Goal: Find specific page/section: Find specific page/section

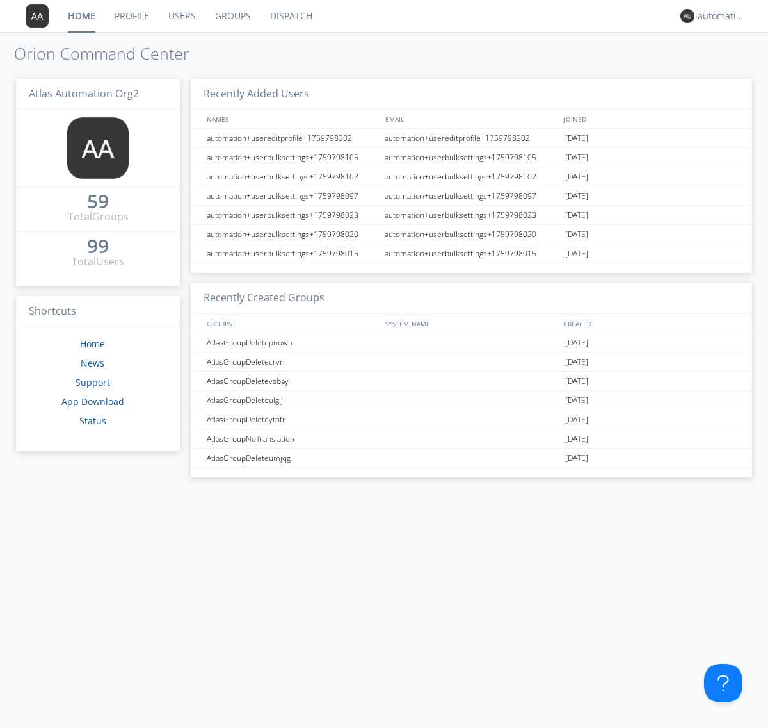
click at [290, 16] on link "Dispatch" at bounding box center [291, 16] width 61 height 32
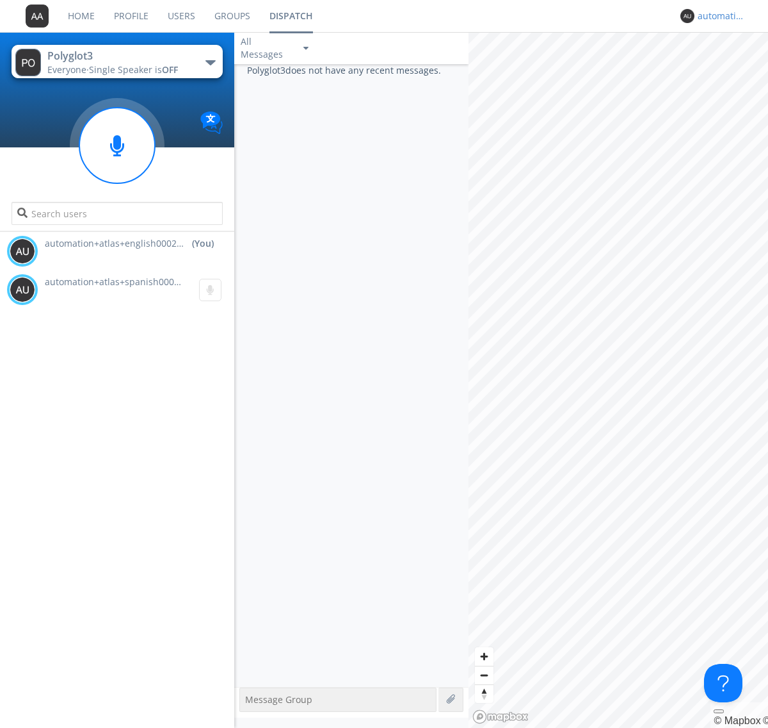
click at [719, 16] on div "automation+atlas+english0002+org2" at bounding box center [722, 16] width 48 height 13
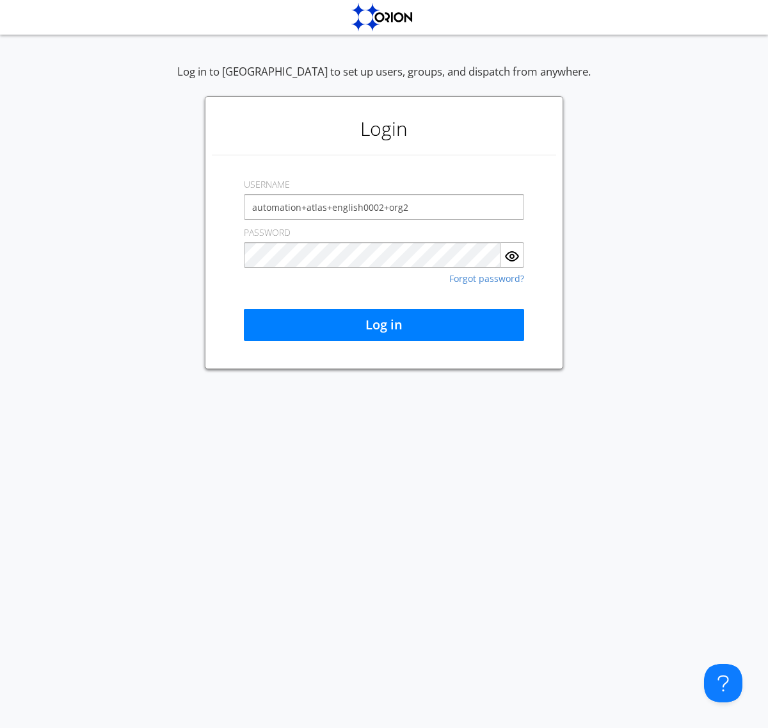
type input "automation+atlas+english0002+org2"
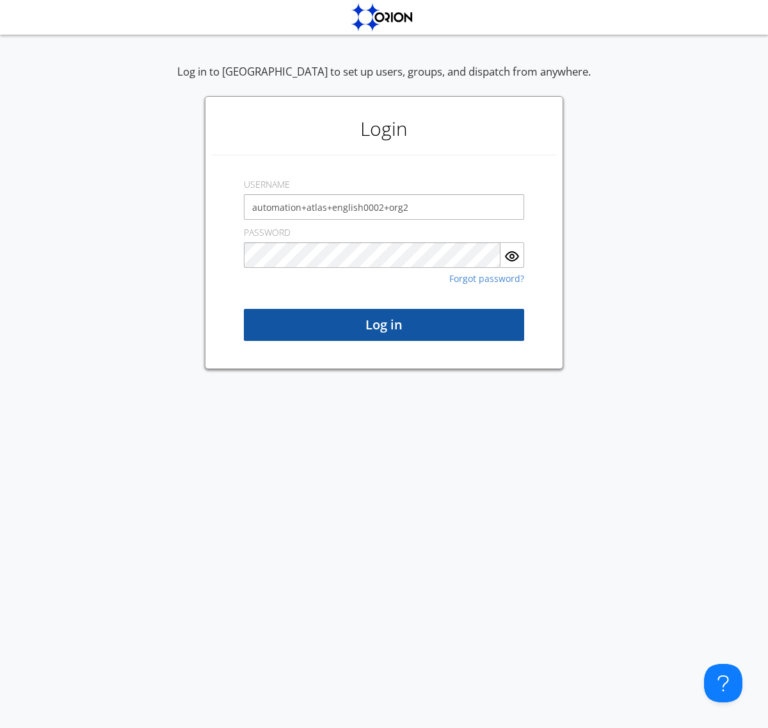
click at [384, 325] on button "Log in" at bounding box center [384, 325] width 280 height 32
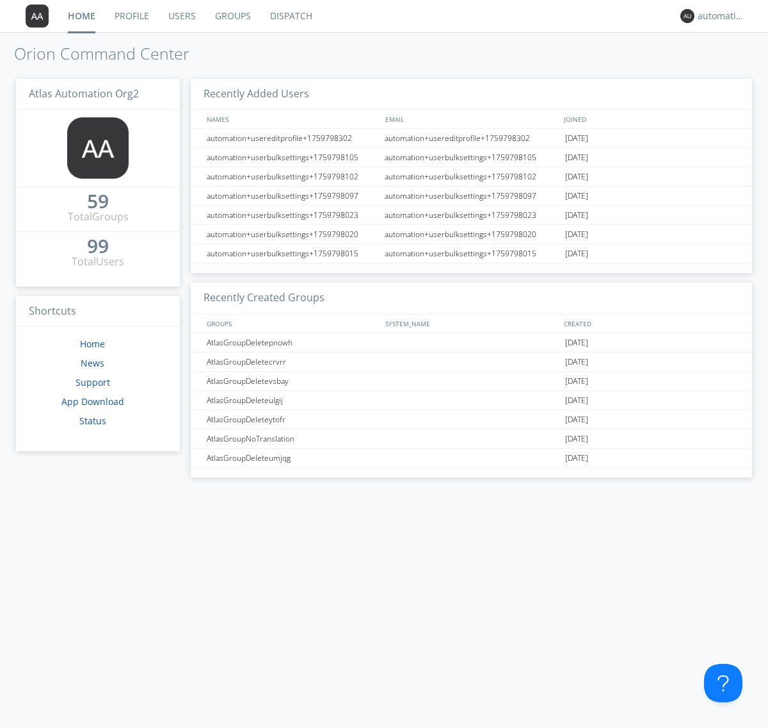
click at [290, 16] on link "Dispatch" at bounding box center [291, 16] width 61 height 32
